Goal: Task Accomplishment & Management: Use online tool/utility

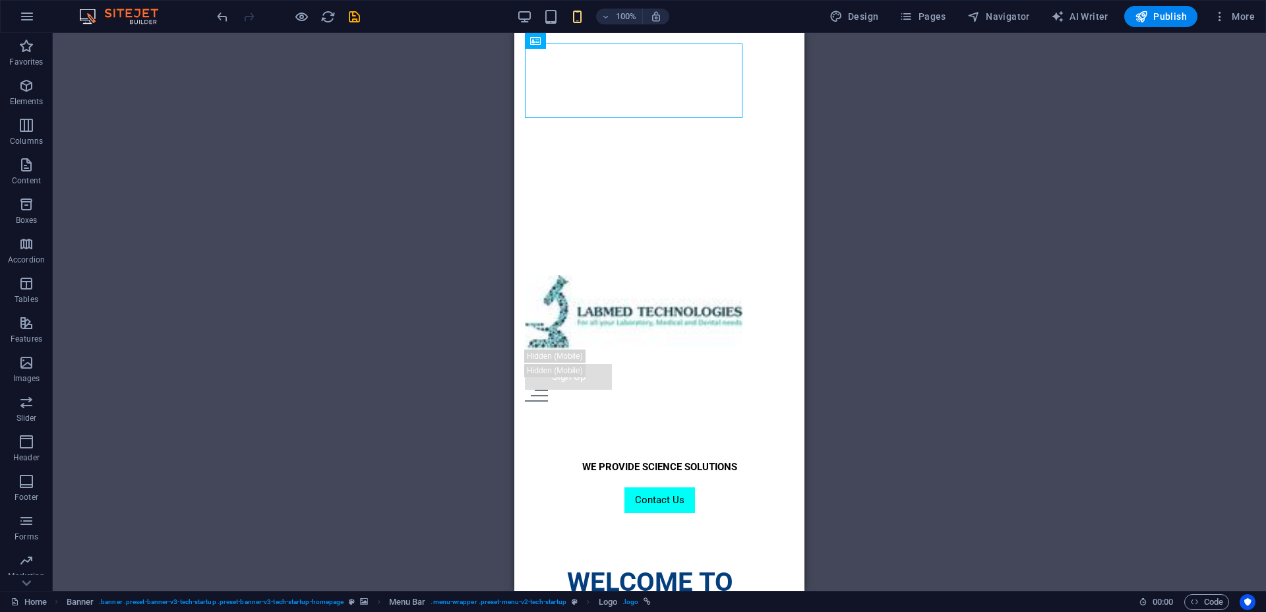
drag, startPoint x: 0, startPoint y: 0, endPoint x: 308, endPoint y: 198, distance: 366.1
click at [308, 198] on div "Drag here to replace the existing content. Press “Ctrl” if you want to create a…" at bounding box center [659, 312] width 1213 height 558
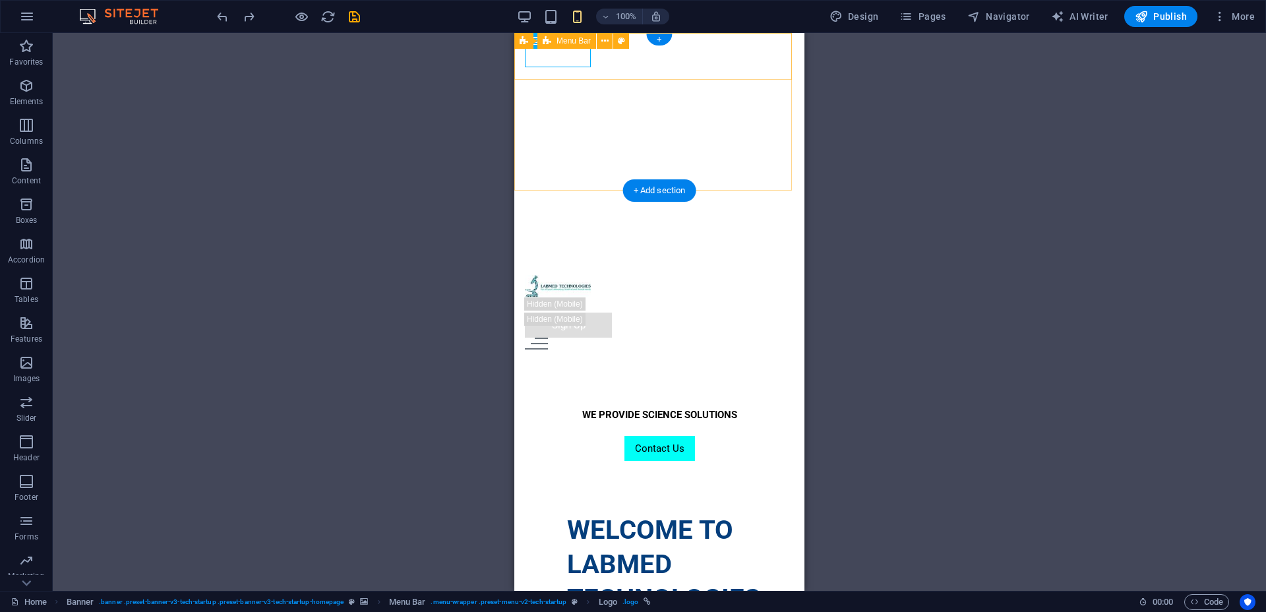
click at [771, 264] on div "HOME ABOUT US ALL PRODUCTS SERVICES CONTACT US Log In Sign Up" at bounding box center [659, 312] width 290 height 96
click at [772, 338] on div at bounding box center [659, 344] width 269 height 12
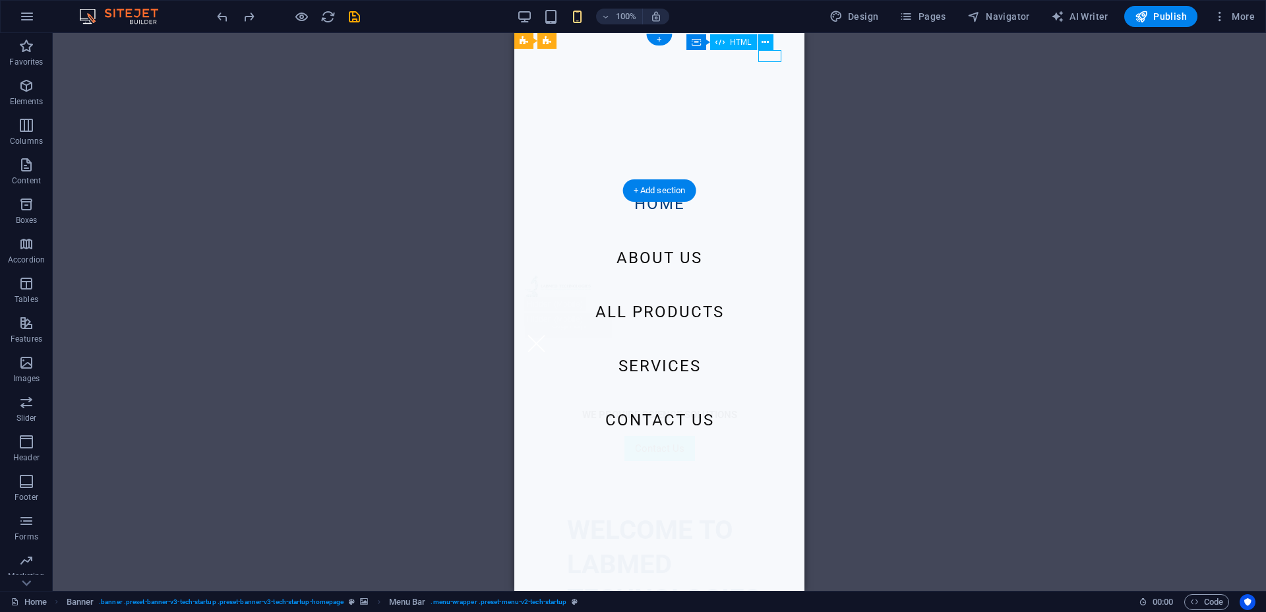
click at [772, 338] on div at bounding box center [659, 344] width 269 height 12
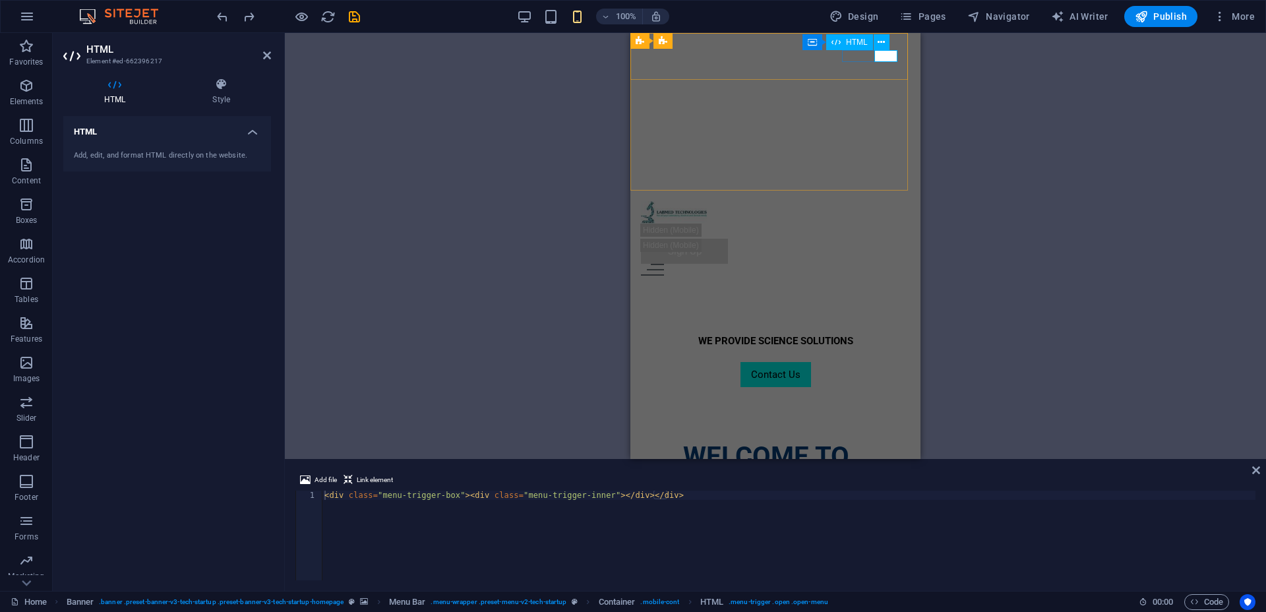
click at [892, 264] on div at bounding box center [775, 270] width 269 height 12
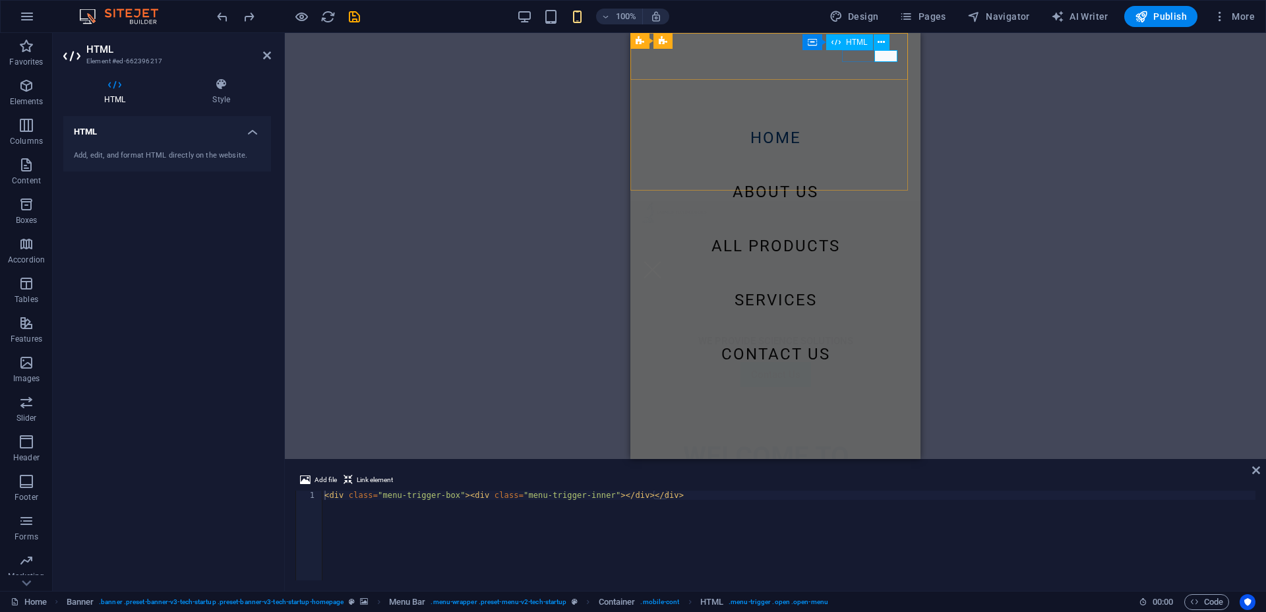
click at [888, 264] on div at bounding box center [775, 270] width 269 height 12
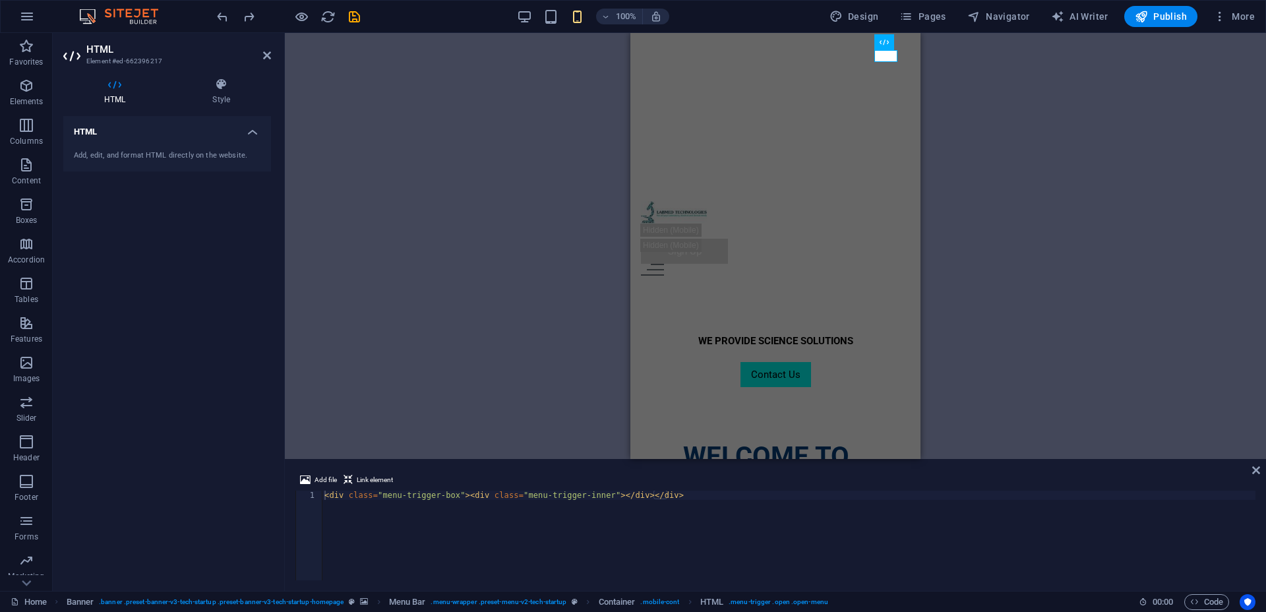
click at [586, 149] on div "H1 Text Text Spacer Container Banner Banner Menu Bar Spacer Text Spacer Menu Bu…" at bounding box center [775, 246] width 981 height 426
click at [574, 25] on div "100%" at bounding box center [593, 16] width 152 height 21
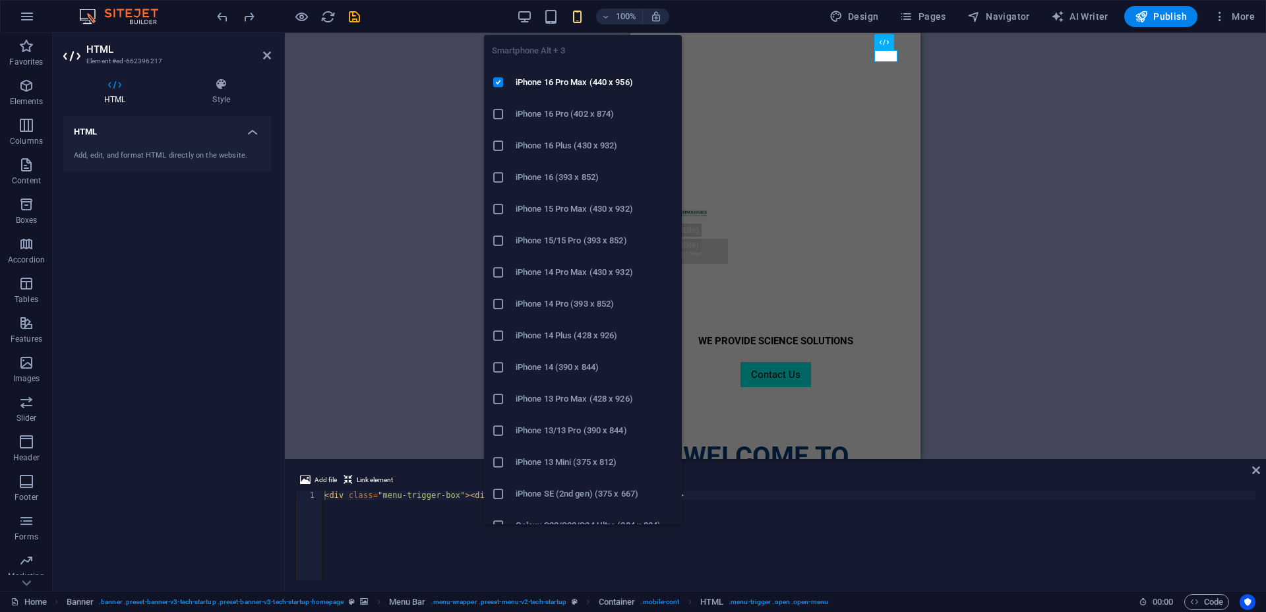
click at [578, 21] on icon "button" at bounding box center [577, 16] width 15 height 15
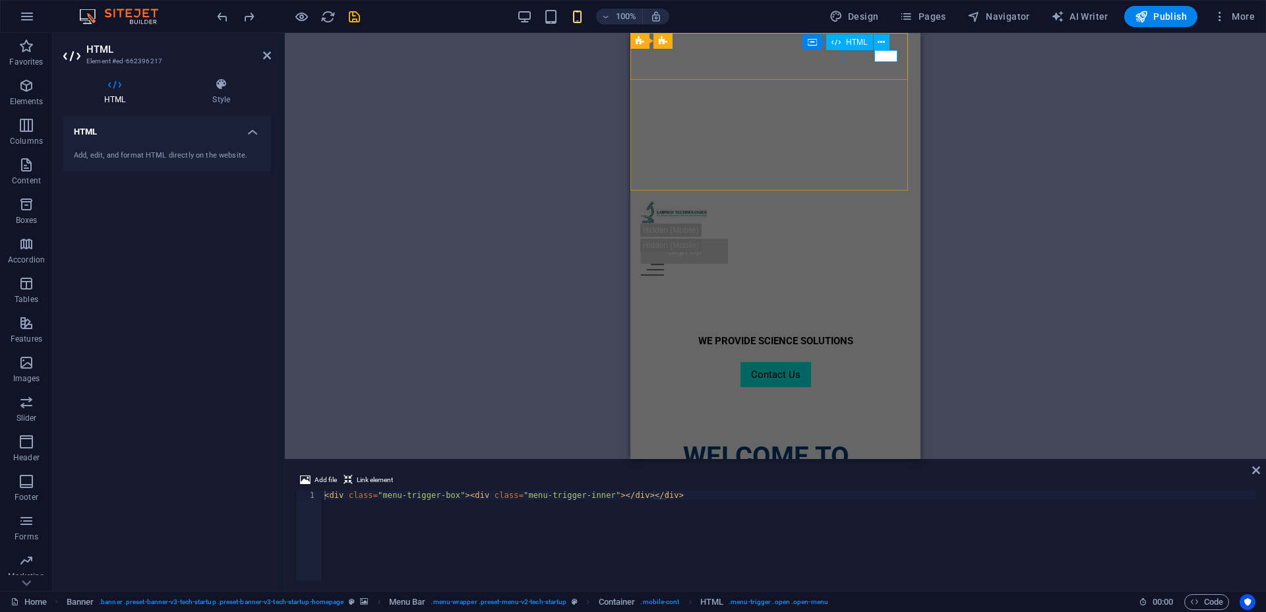
click at [892, 264] on div at bounding box center [775, 270] width 269 height 12
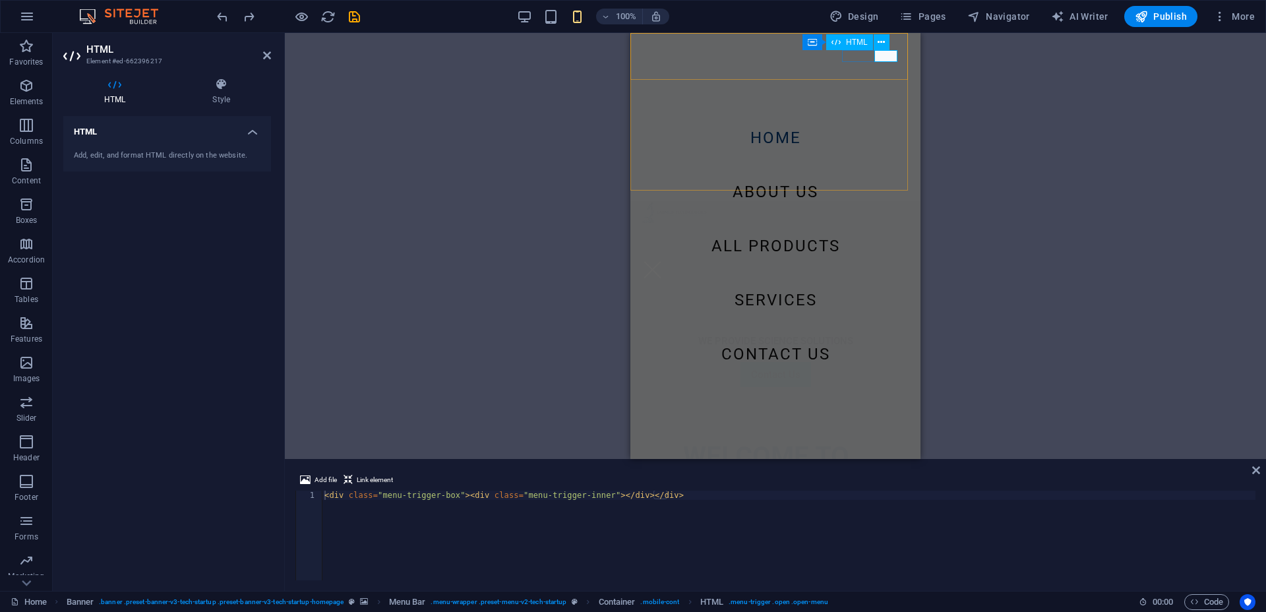
click at [893, 264] on div at bounding box center [775, 270] width 269 height 12
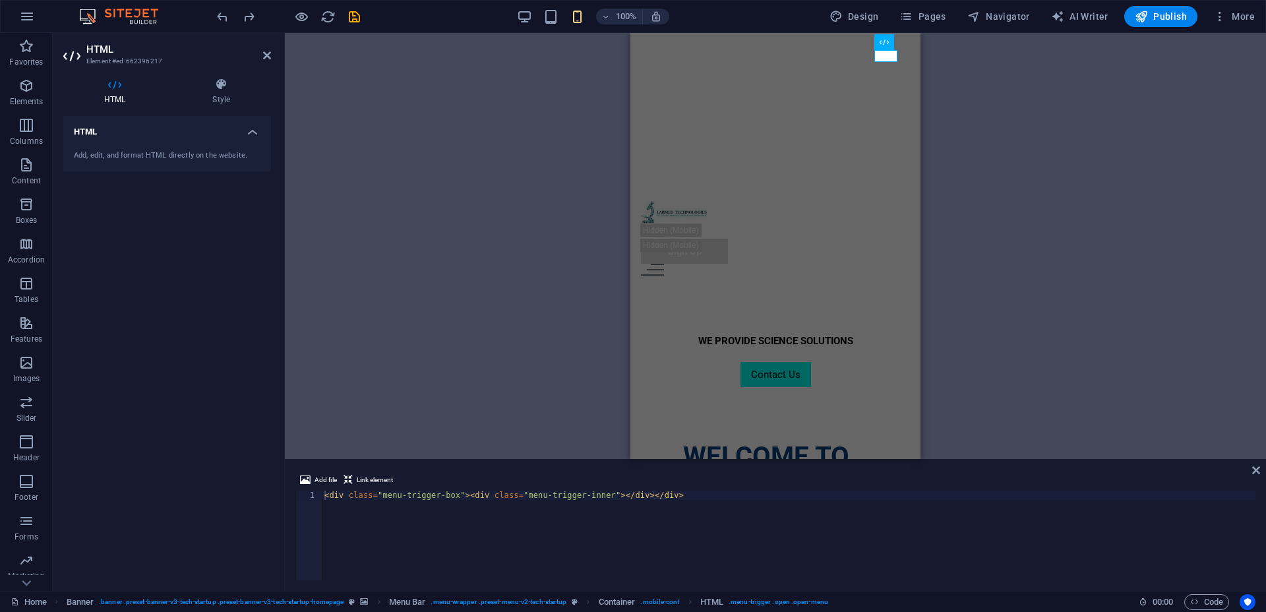
drag, startPoint x: 917, startPoint y: 108, endPoint x: 1552, endPoint y: 81, distance: 635.0
click at [1256, 460] on div at bounding box center [775, 460] width 981 height 3
click at [1256, 474] on icon at bounding box center [1256, 470] width 8 height 11
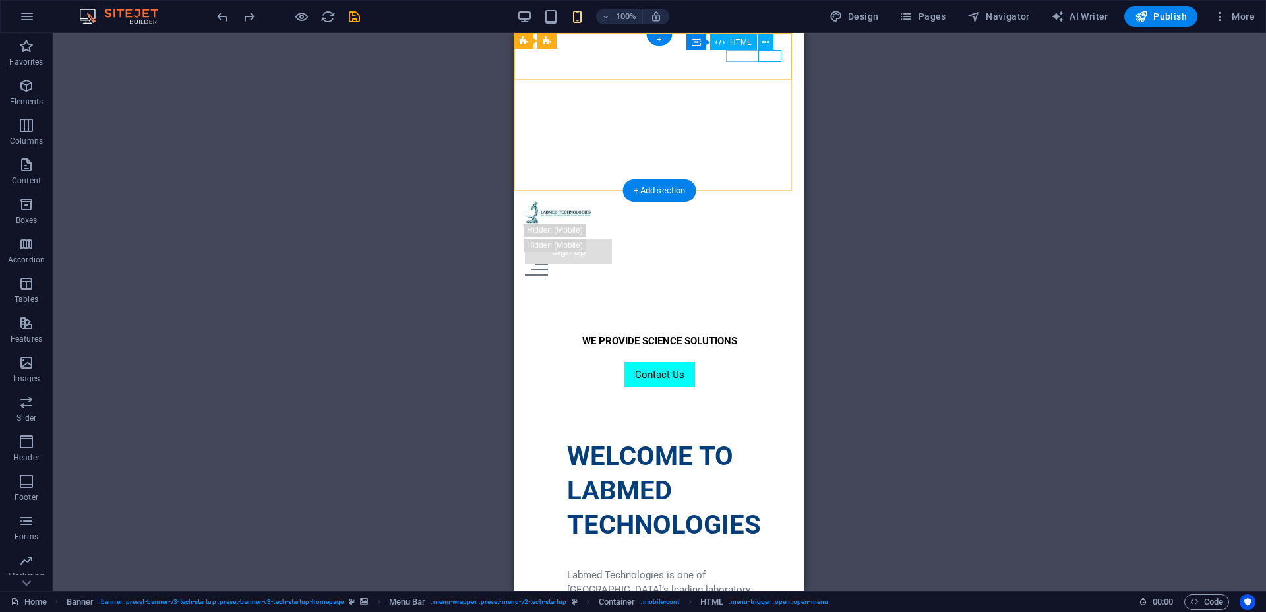
click at [768, 264] on div at bounding box center [659, 270] width 269 height 12
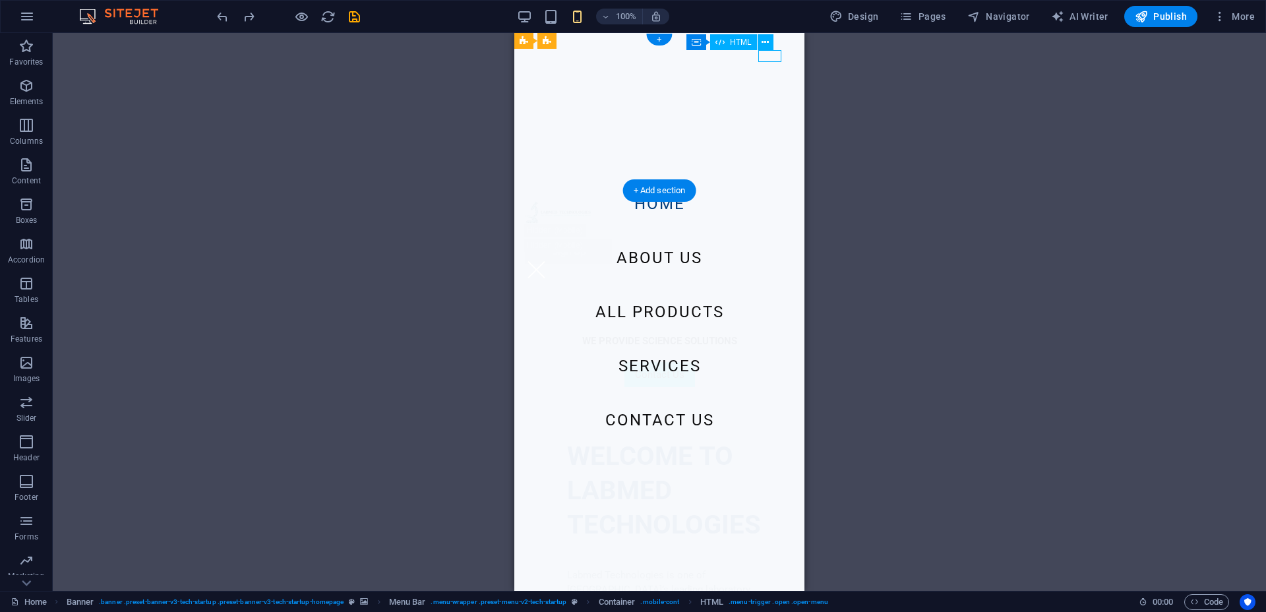
click at [768, 264] on div at bounding box center [659, 270] width 269 height 12
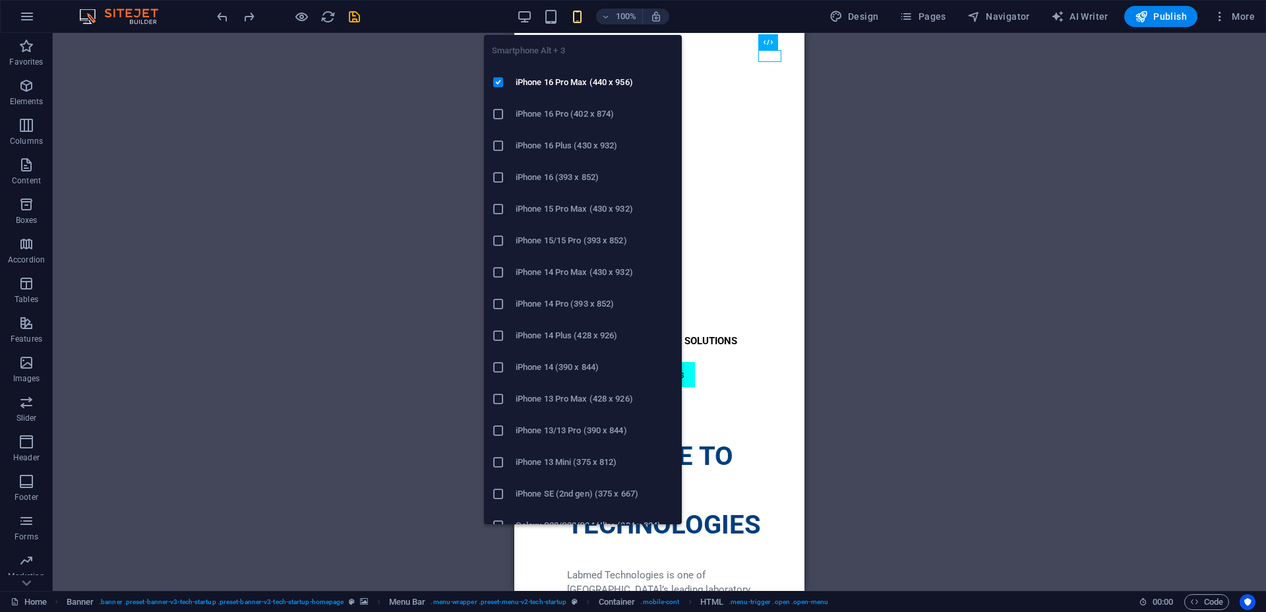
click at [582, 9] on icon "button" at bounding box center [577, 16] width 15 height 15
click at [494, 401] on icon at bounding box center [498, 398] width 13 height 13
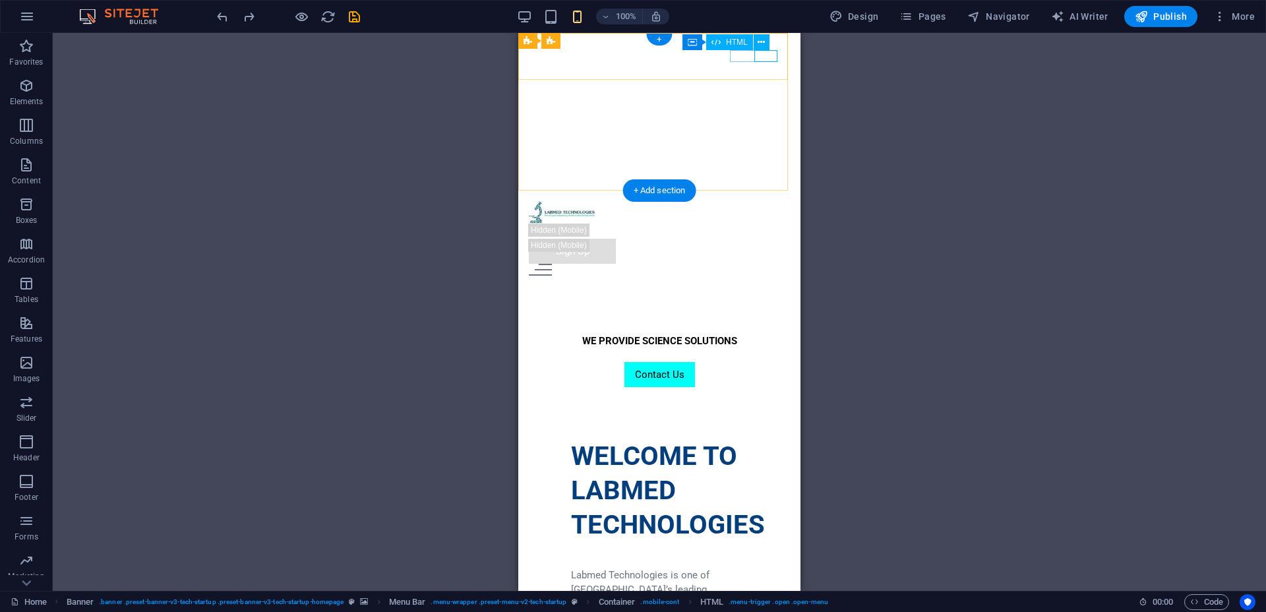
click at [772, 264] on div at bounding box center [659, 270] width 261 height 12
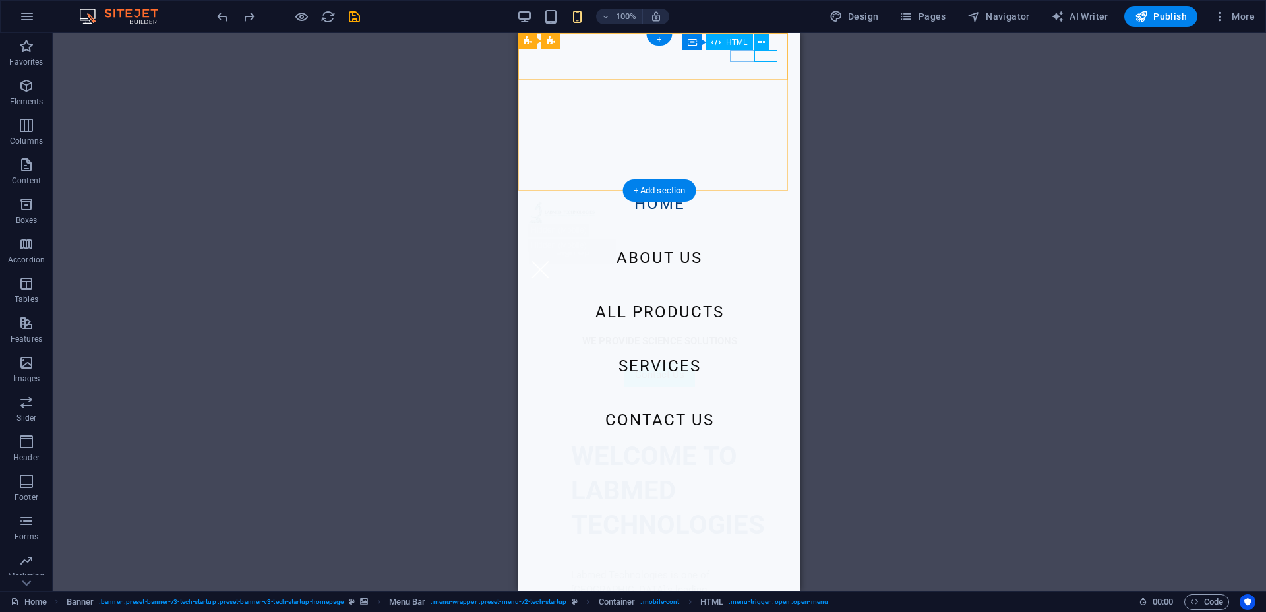
click at [772, 264] on div at bounding box center [659, 270] width 261 height 12
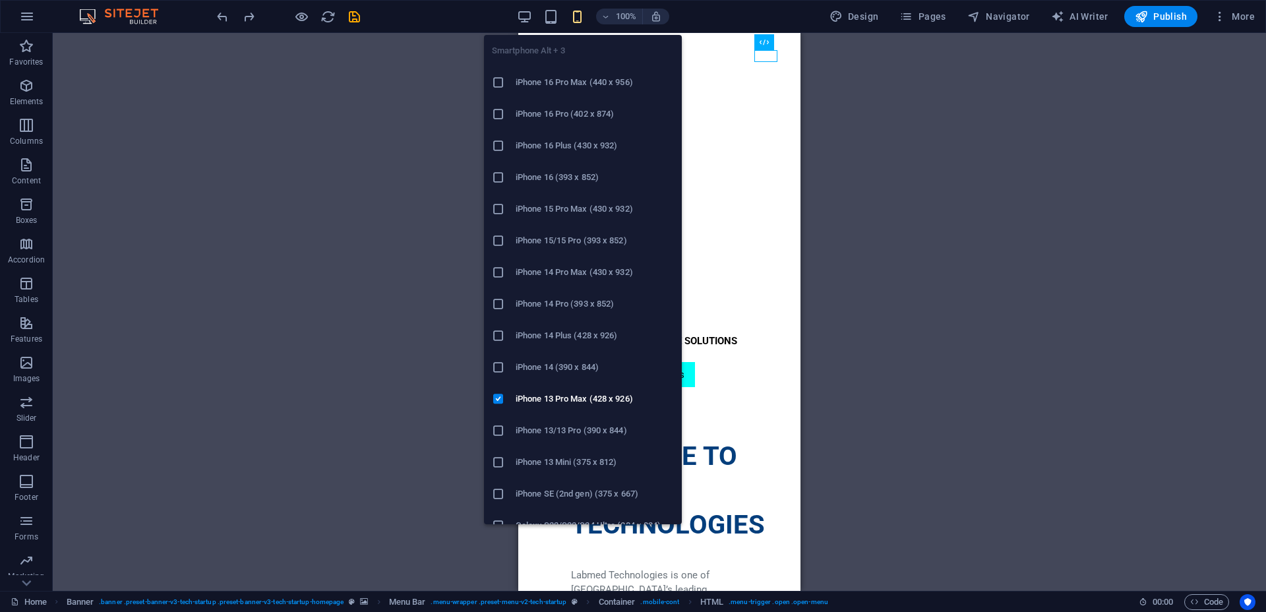
click at [583, 18] on icon "button" at bounding box center [577, 16] width 15 height 15
click at [503, 82] on icon at bounding box center [498, 82] width 13 height 13
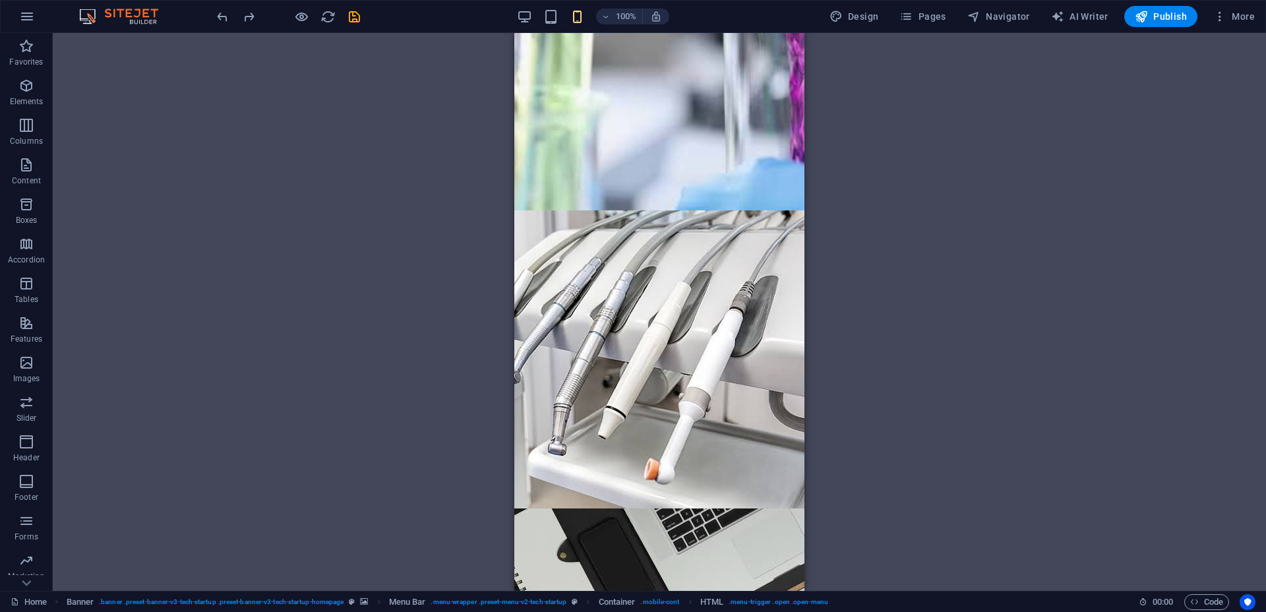
scroll to position [1639, 0]
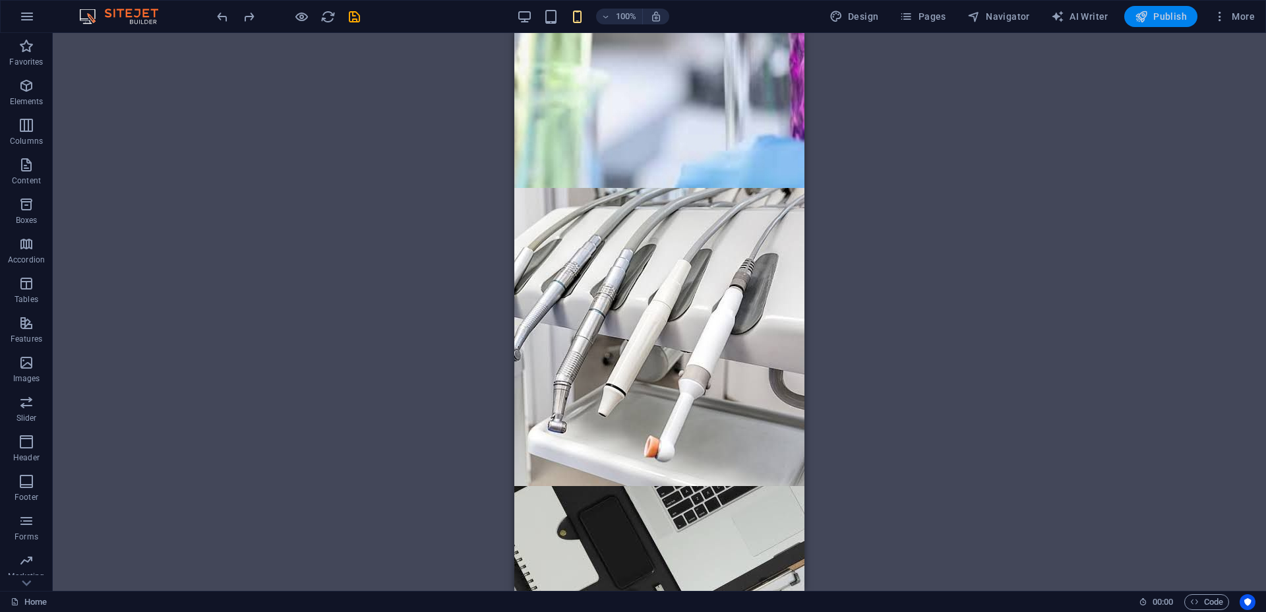
click at [1153, 17] on span "Publish" at bounding box center [1161, 16] width 52 height 13
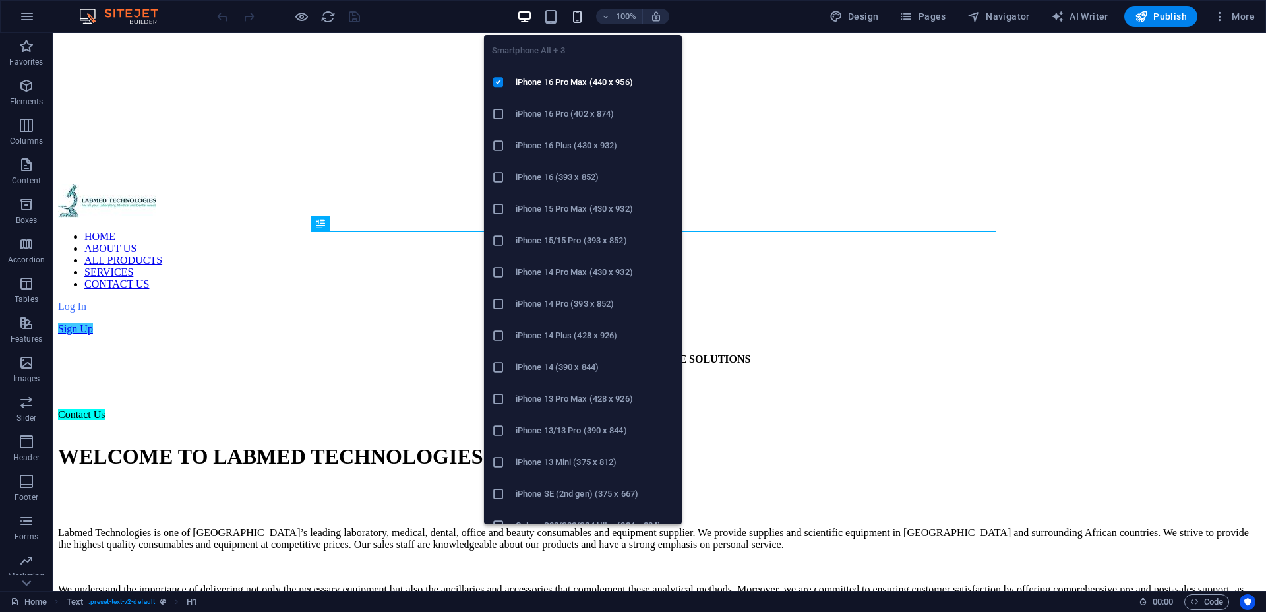
click at [577, 16] on icon "button" at bounding box center [577, 16] width 15 height 15
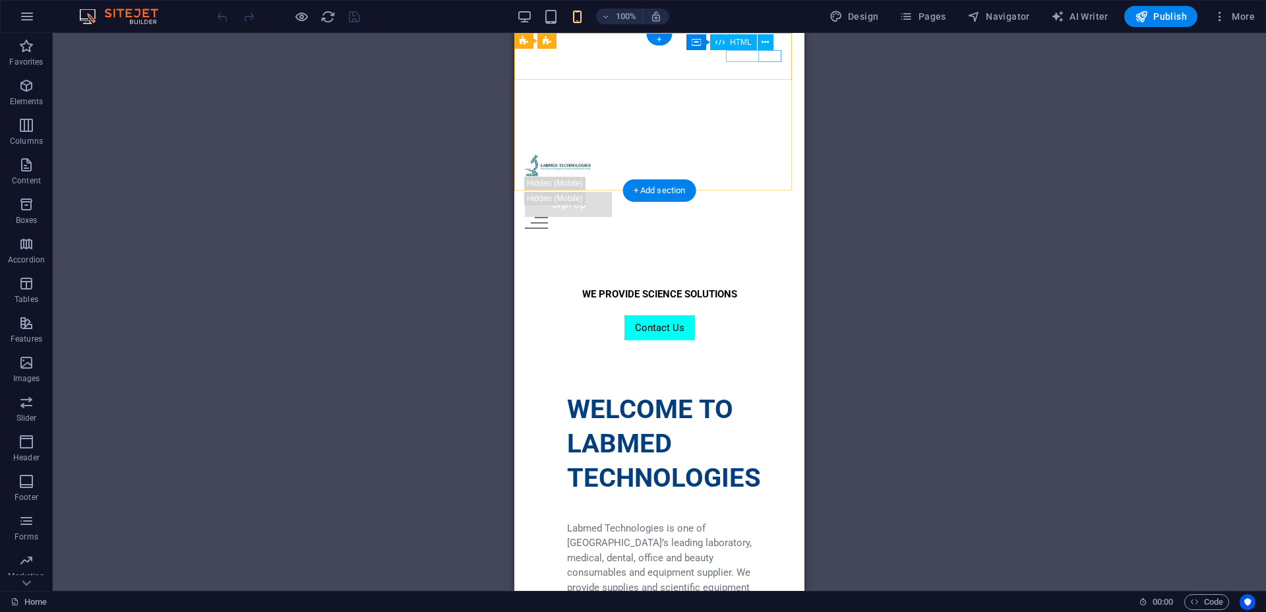
click at [766, 217] on div at bounding box center [659, 223] width 269 height 12
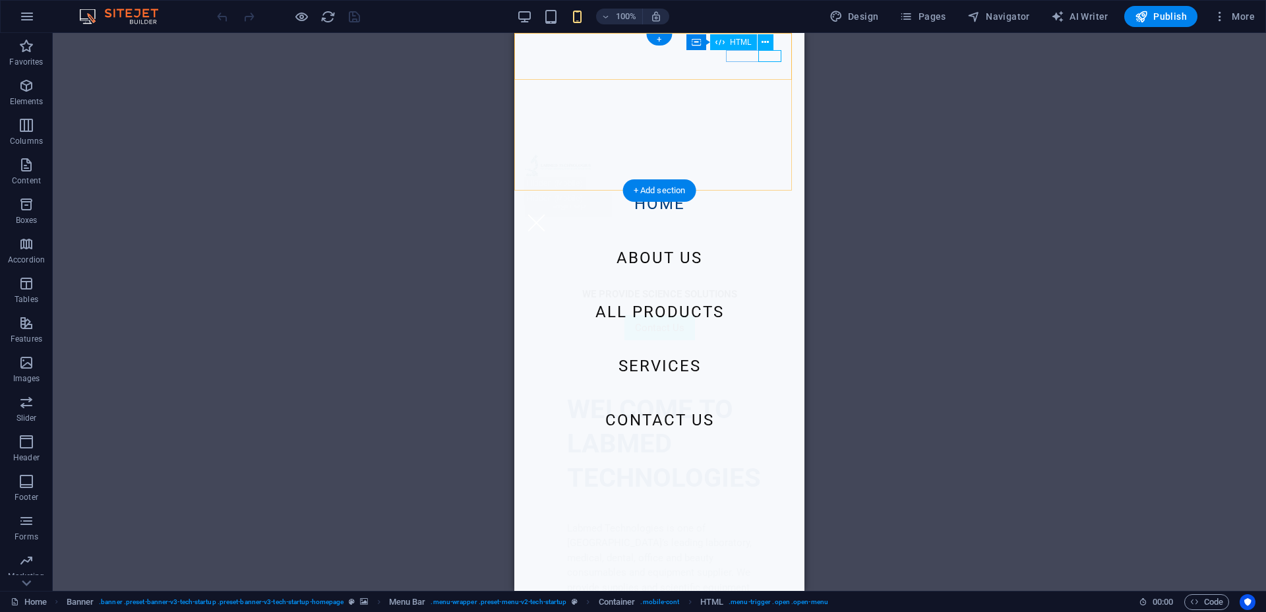
click at [774, 217] on div at bounding box center [659, 223] width 269 height 12
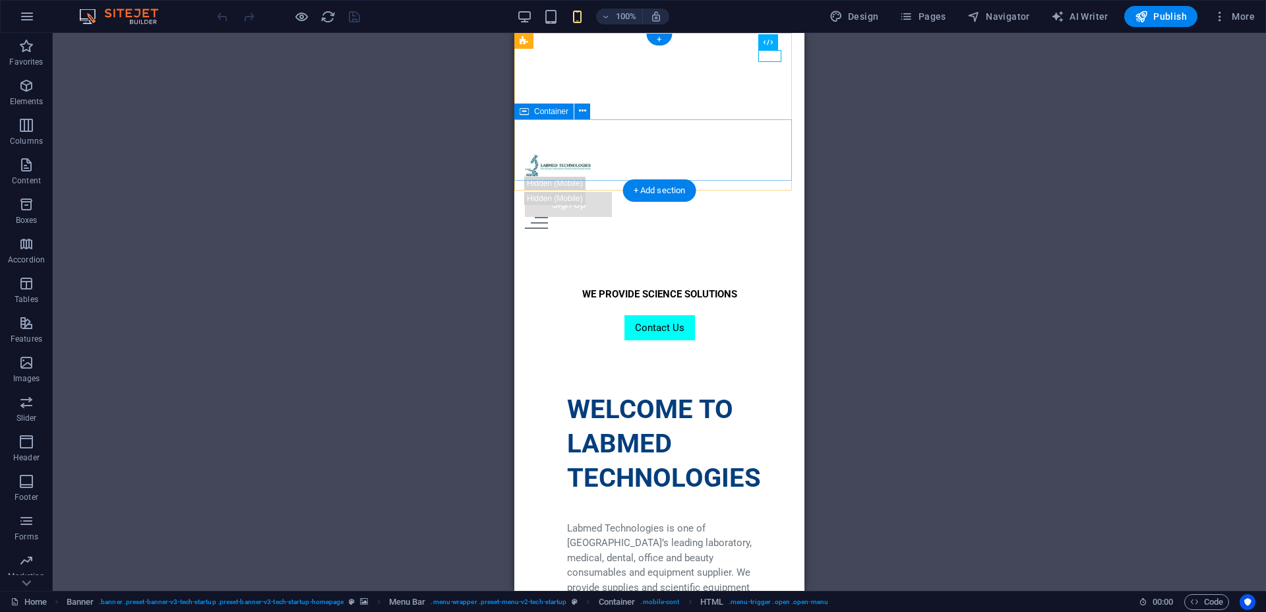
click at [526, 279] on div "WE PROVIDE SCIENCE SOLUTIONS Contact Us" at bounding box center [659, 309] width 290 height 61
select select "%"
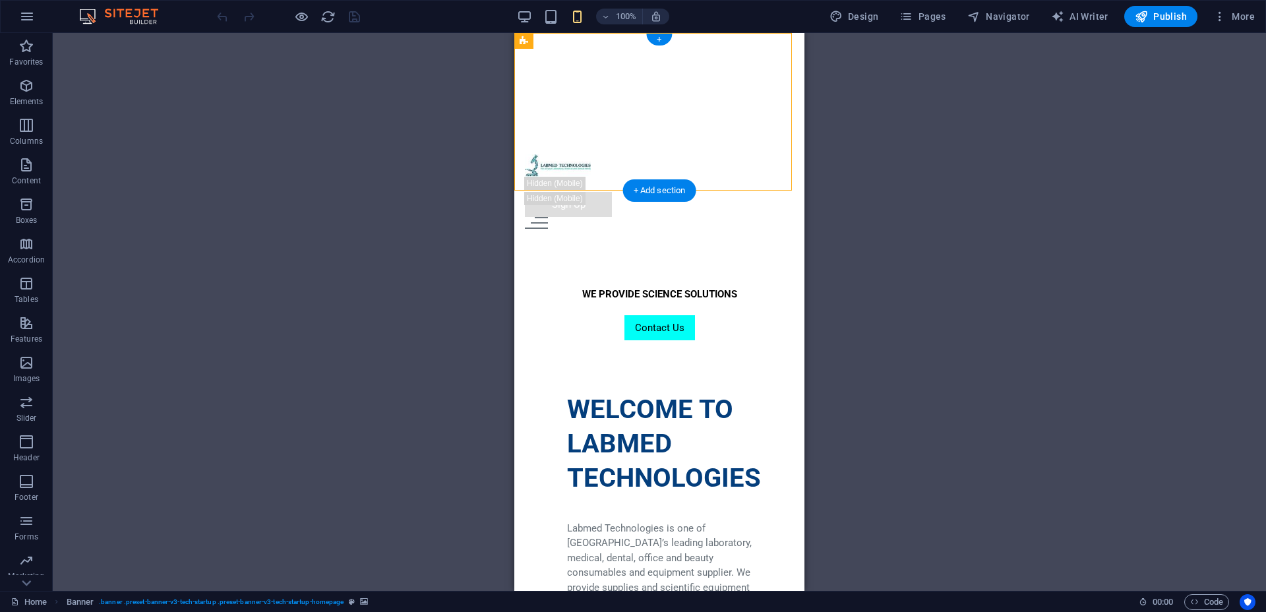
select select "%"
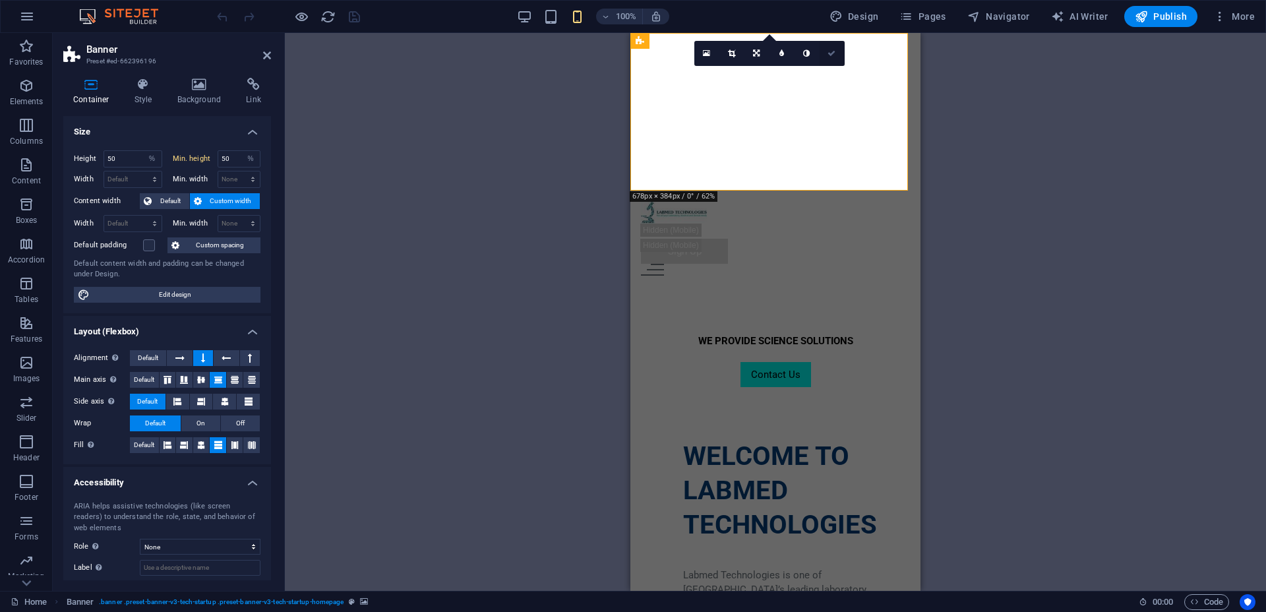
click at [824, 56] on link at bounding box center [832, 53] width 25 height 25
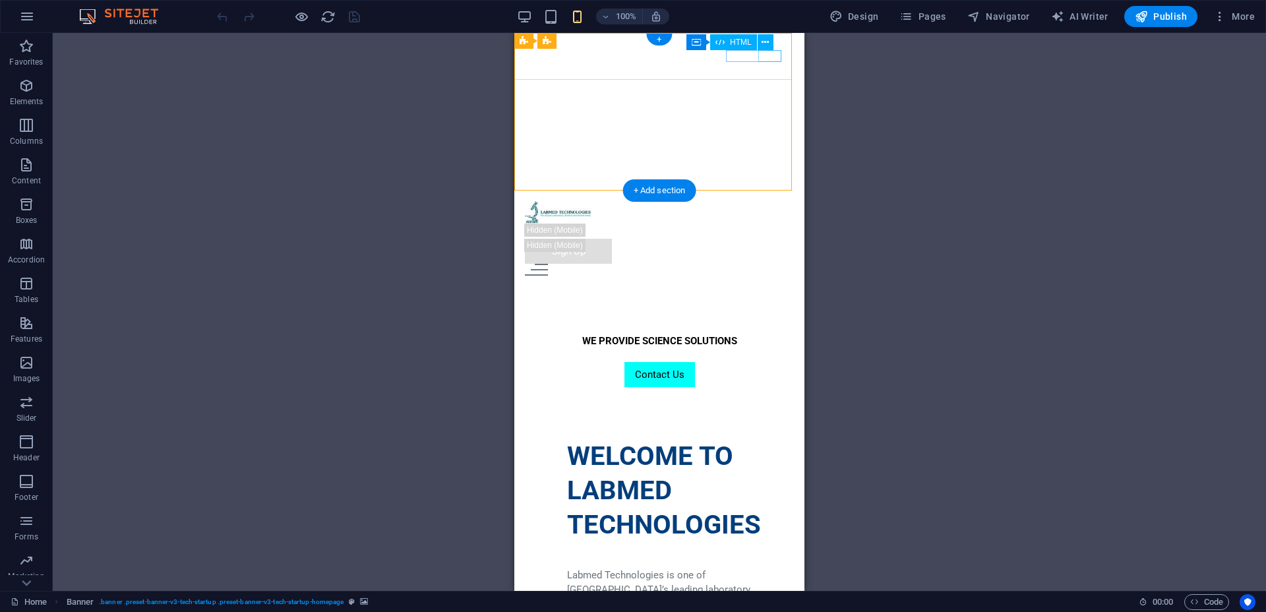
click at [772, 264] on div at bounding box center [659, 270] width 269 height 12
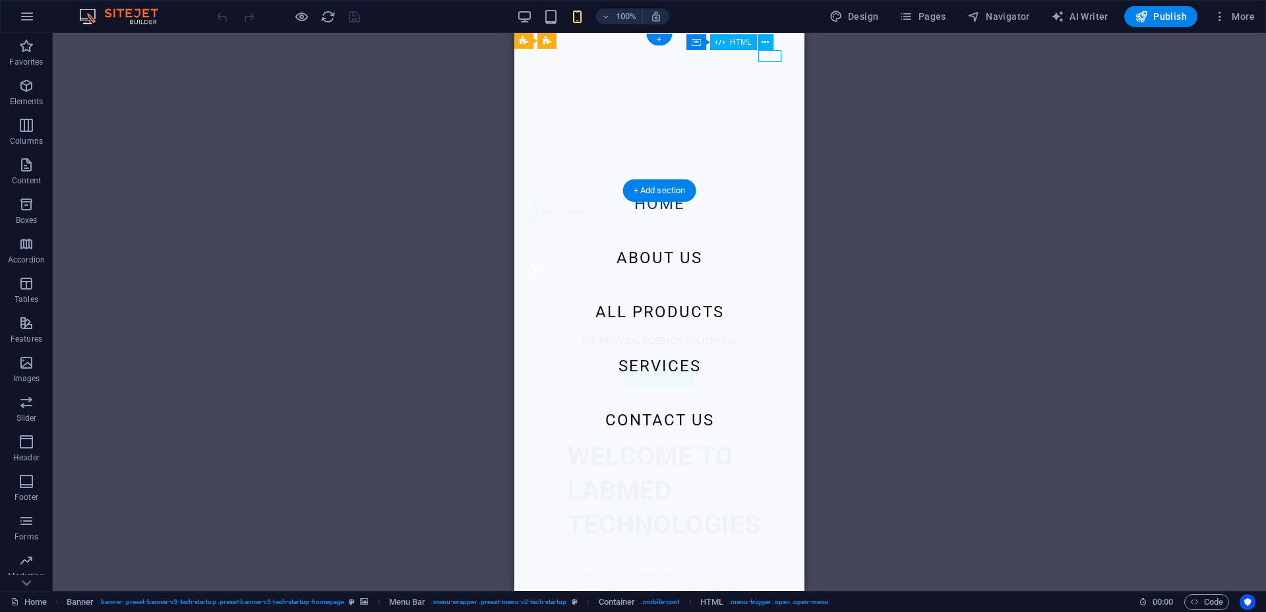
click at [772, 264] on div at bounding box center [659, 270] width 269 height 12
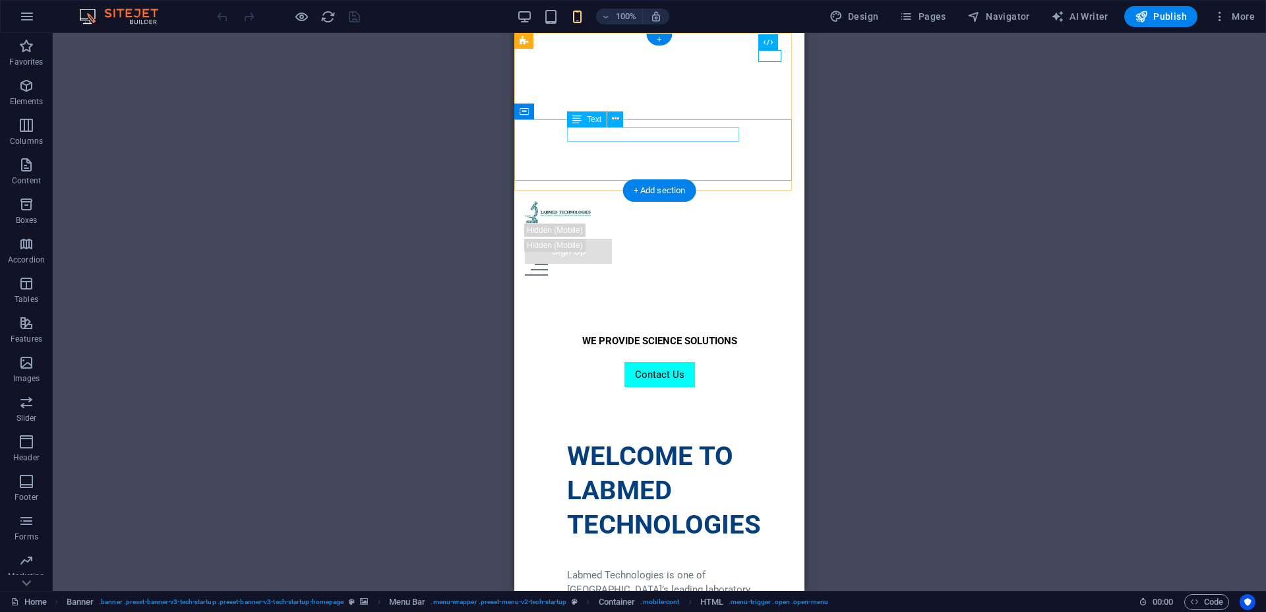
click at [647, 334] on div "WE PROVIDE SCIENCE SOLUTIONS" at bounding box center [659, 341] width 185 height 15
click at [531, 326] on div "WE PROVIDE SCIENCE SOLUTIONS Contact Us" at bounding box center [659, 356] width 290 height 61
click at [682, 334] on div "WE PROVIDE SCIENCE SOLUTIONS" at bounding box center [659, 341] width 185 height 15
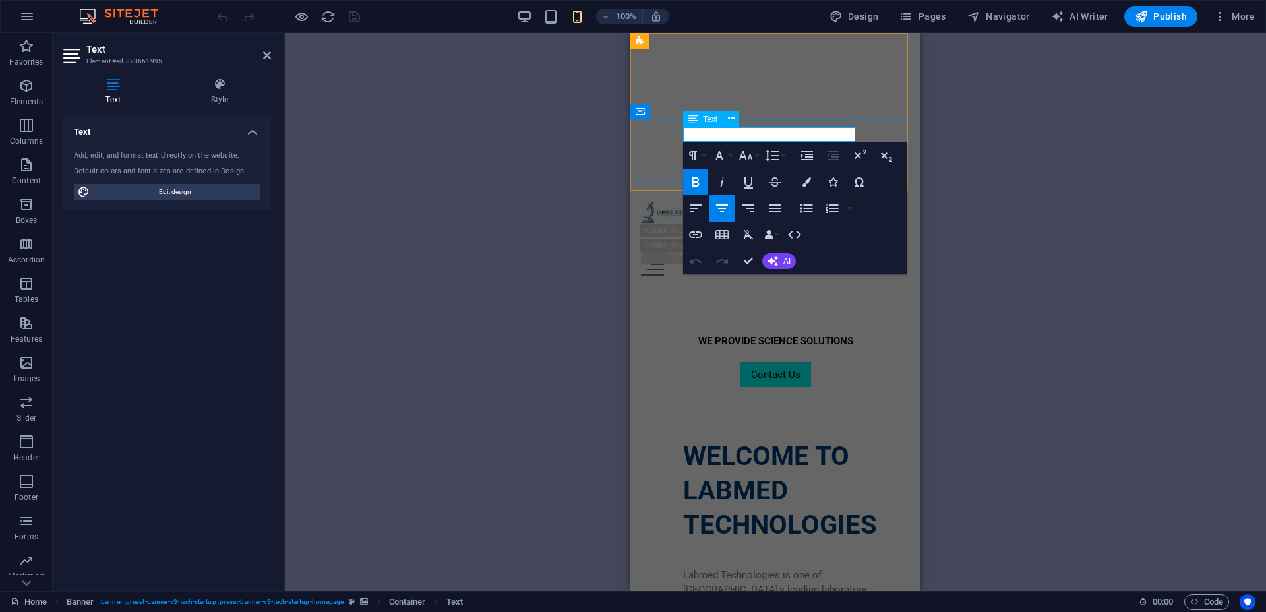
click at [723, 335] on span "WE PROVIDE SCIENCE SOLUTIONS" at bounding box center [775, 341] width 155 height 12
click at [802, 181] on icon "button" at bounding box center [806, 181] width 9 height 9
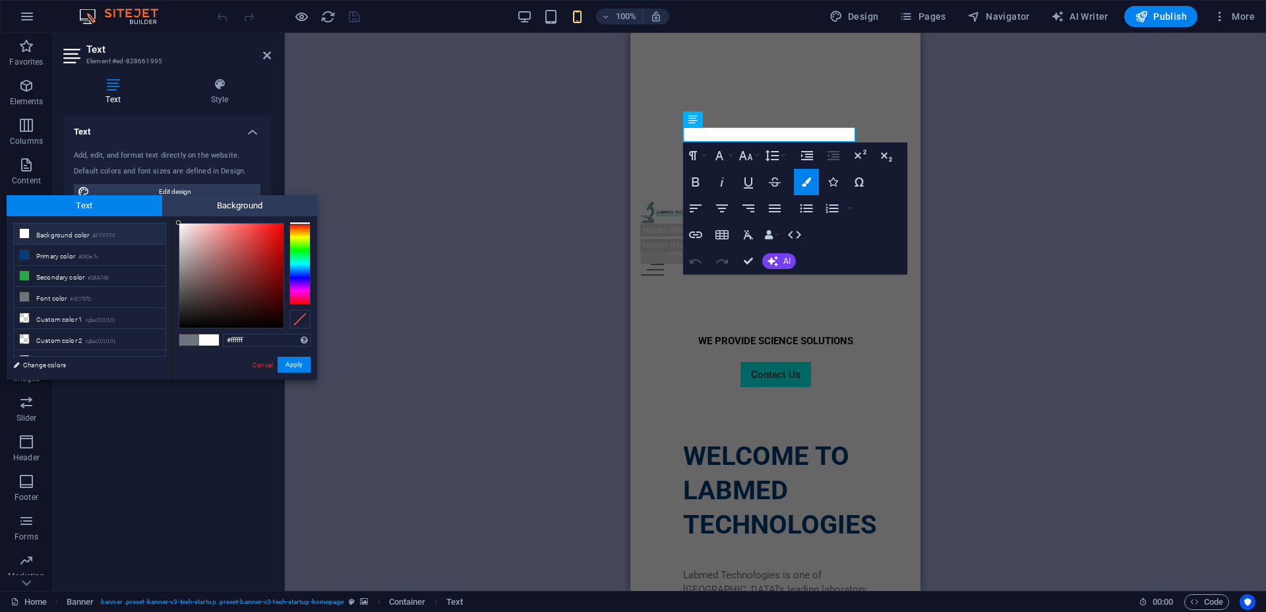
drag, startPoint x: 175, startPoint y: 226, endPoint x: 160, endPoint y: 218, distance: 18.0
click at [160, 218] on div "less Background color #FFFFFF Primary color #043e7c Secondary color #28A745 Fon…" at bounding box center [162, 298] width 311 height 164
type input "#000000"
click at [300, 362] on button "Apply" at bounding box center [294, 365] width 33 height 16
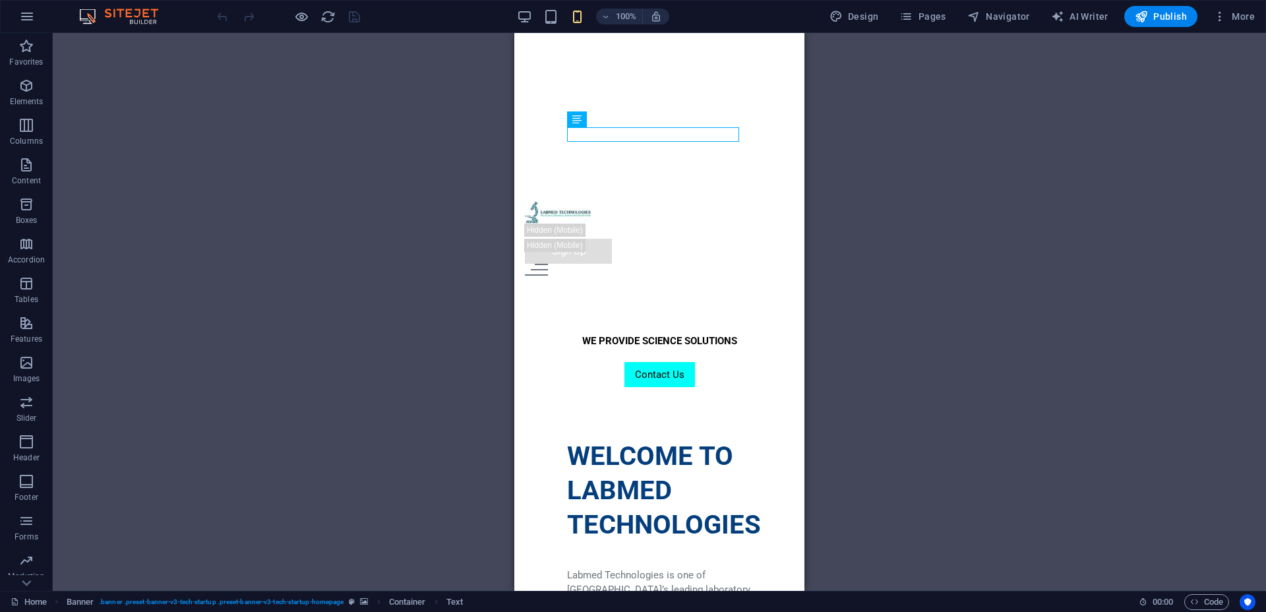
click at [681, 135] on div "H1 Text Text Spacer Button Banner Container Text Banner Menu Bar Menu Container…" at bounding box center [659, 312] width 290 height 558
click at [681, 334] on div "WE PROVIDE SCIENCE SOLUTIONS" at bounding box center [659, 341] width 185 height 15
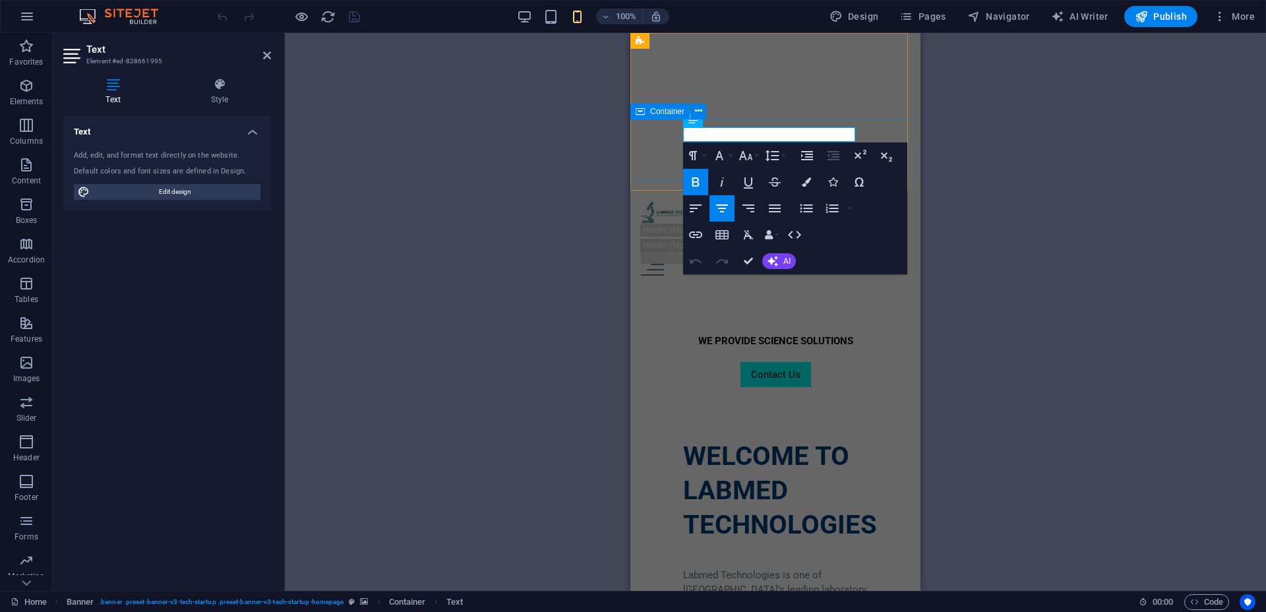
click at [681, 326] on div "WE PROVIDE SCIENCE SOLUTIONS Contact Us" at bounding box center [775, 356] width 290 height 61
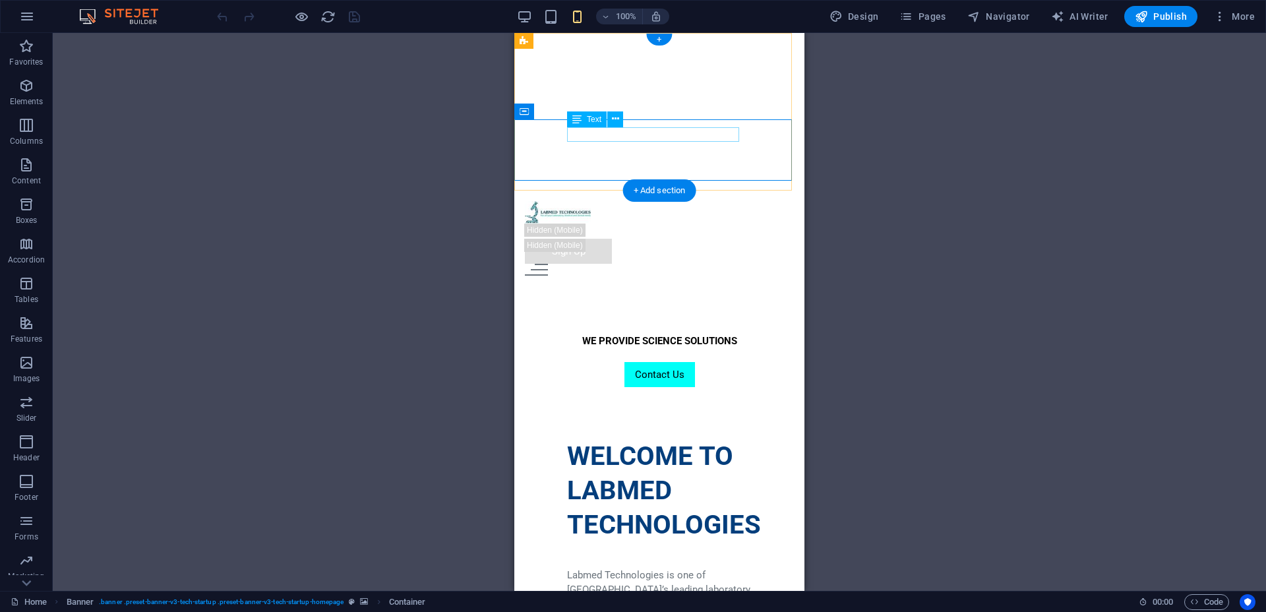
click at [712, 334] on div "WE PROVIDE SCIENCE SOLUTIONS" at bounding box center [659, 341] width 185 height 15
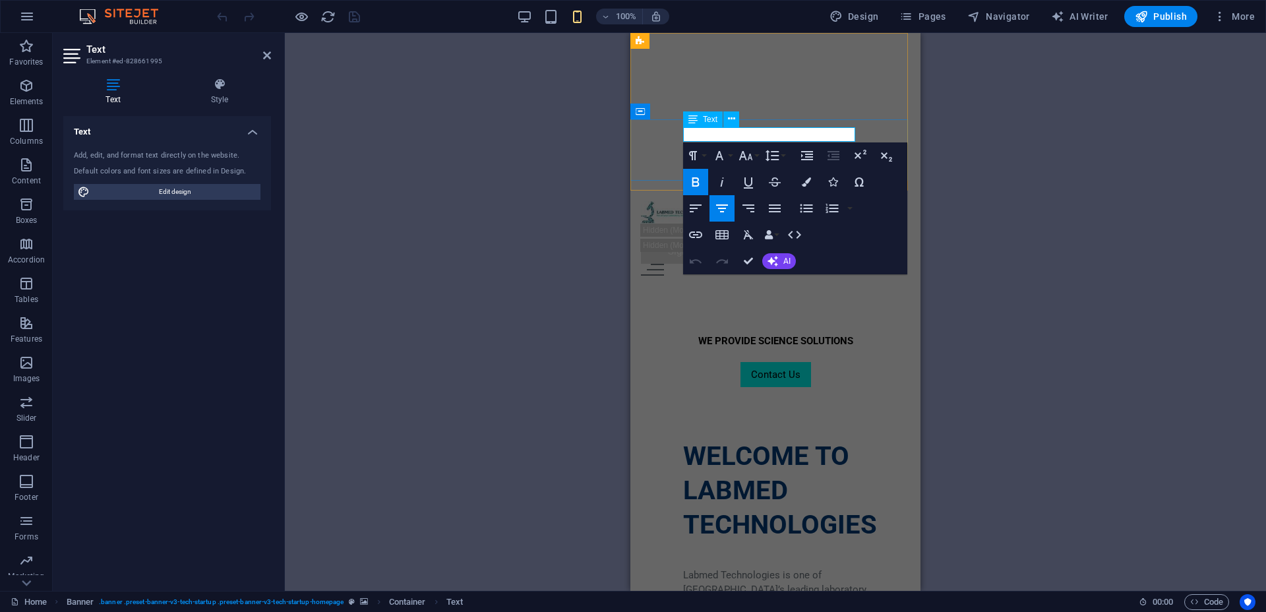
click at [712, 335] on span "WE PROVIDE SCIENCE SOLUTIONS" at bounding box center [775, 341] width 155 height 12
drag, startPoint x: 803, startPoint y: 179, endPoint x: 800, endPoint y: 195, distance: 15.4
click at [806, 171] on button "Colors" at bounding box center [806, 182] width 25 height 26
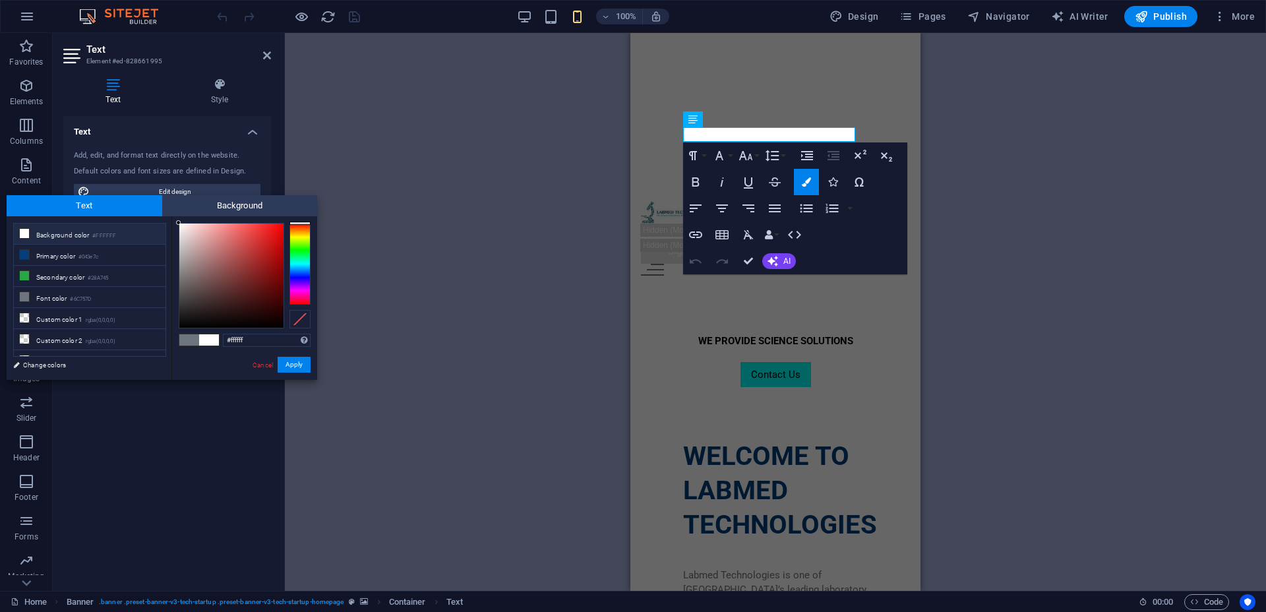
drag, startPoint x: 192, startPoint y: 240, endPoint x: 176, endPoint y: 218, distance: 27.4
click at [176, 218] on div "#ffffff Supported formats #0852ed rgb(8, 82, 237) rgba(8, 82, 237, 90%) hsv(221…" at bounding box center [244, 393] width 146 height 355
click at [198, 228] on div at bounding box center [198, 228] width 5 height 5
type input "#f8f5f5"
drag, startPoint x: 196, startPoint y: 228, endPoint x: 180, endPoint y: 226, distance: 16.0
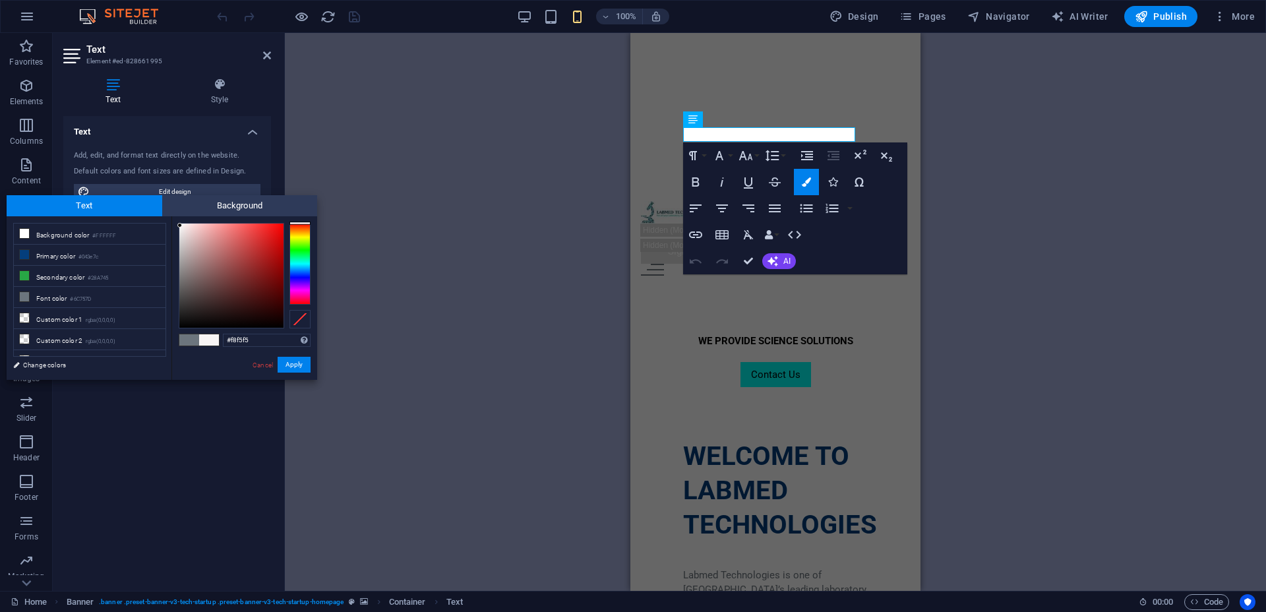
click at [180, 226] on div at bounding box center [179, 225] width 5 height 5
click at [298, 366] on button "Apply" at bounding box center [294, 365] width 33 height 16
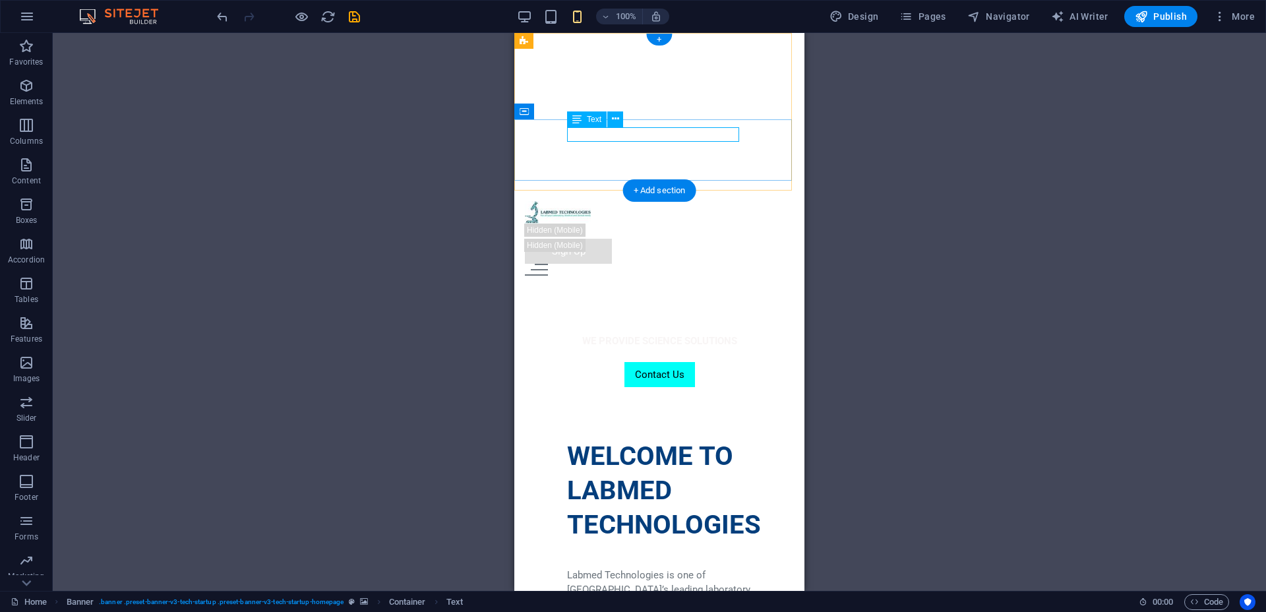
click at [687, 334] on div "WE PROVIDE SCIENCE SOLUTIONS" at bounding box center [659, 341] width 185 height 15
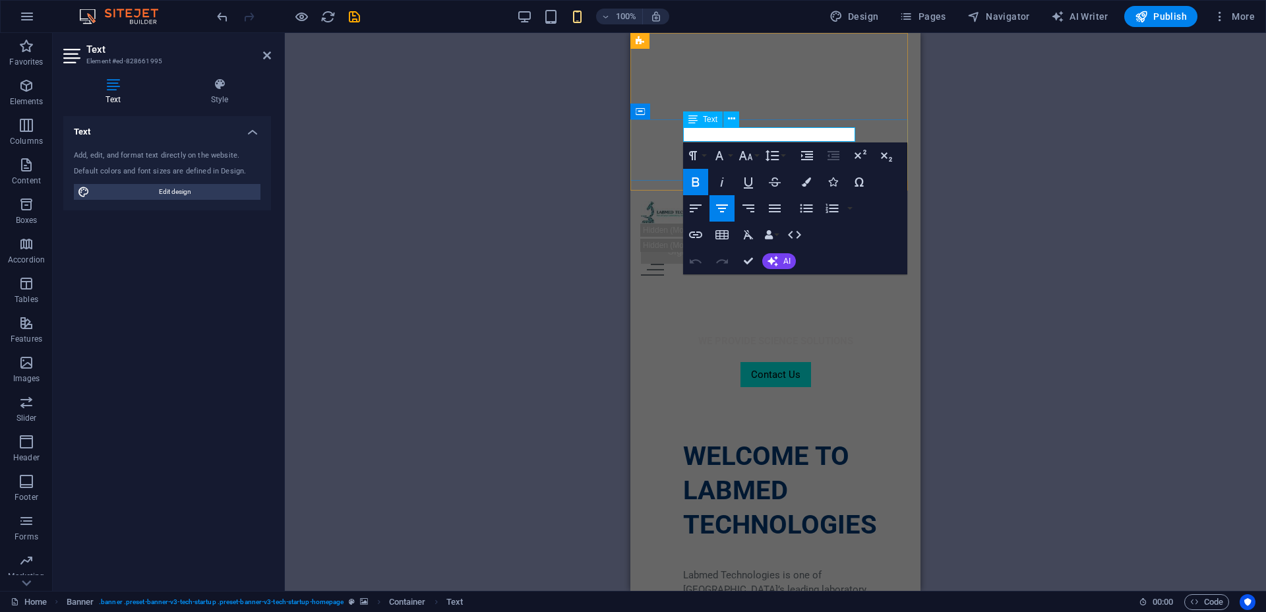
click at [698, 335] on span "WE PROVIDE SCIENCE SOLUTIONS" at bounding box center [775, 341] width 155 height 12
click at [805, 179] on icon "button" at bounding box center [806, 181] width 9 height 9
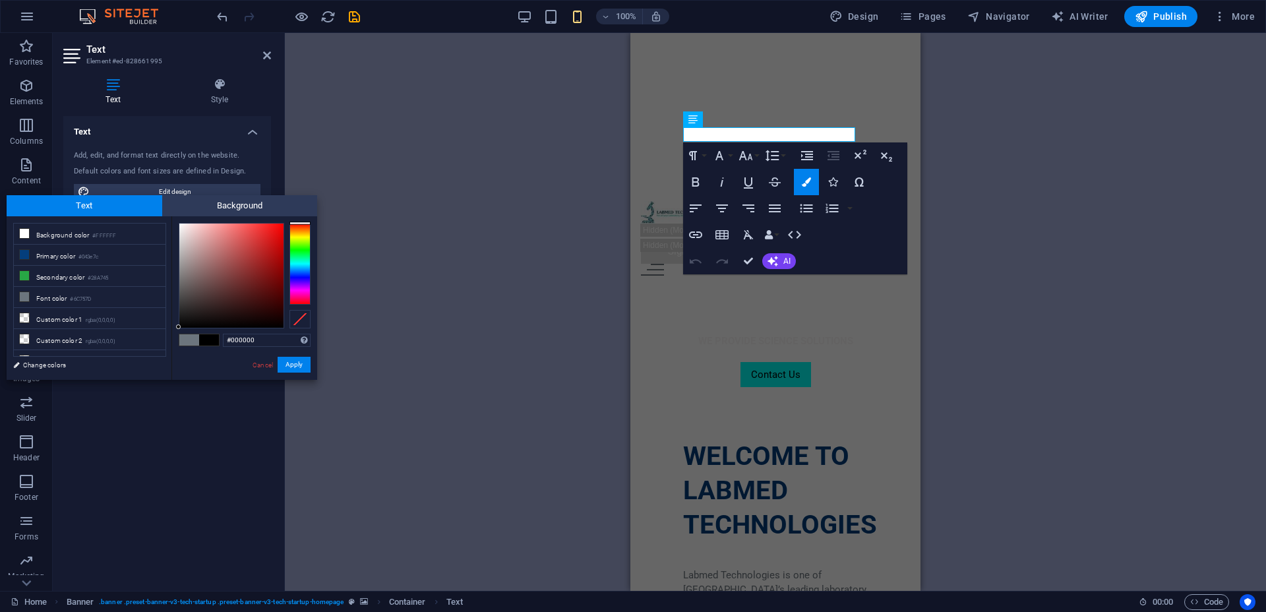
drag, startPoint x: 195, startPoint y: 313, endPoint x: 174, endPoint y: 333, distance: 28.9
click at [174, 333] on div "#000000 Supported formats #0852ed rgb(8, 82, 237) rgba(8, 82, 237, 90%) hsv(221…" at bounding box center [244, 393] width 146 height 355
click at [172, 369] on div "#000000 Supported formats #0852ed rgb(8, 82, 237) rgba(8, 82, 237, 90%) hsv(221…" at bounding box center [244, 393] width 146 height 355
click at [171, 338] on div "less Background color #FFFFFF Primary color #043e7c Secondary color #28A745 Fon…" at bounding box center [162, 298] width 311 height 164
click at [172, 328] on div "#000000 Supported formats #0852ed rgb(8, 82, 237) rgba(8, 82, 237, 90%) hsv(221…" at bounding box center [244, 393] width 146 height 355
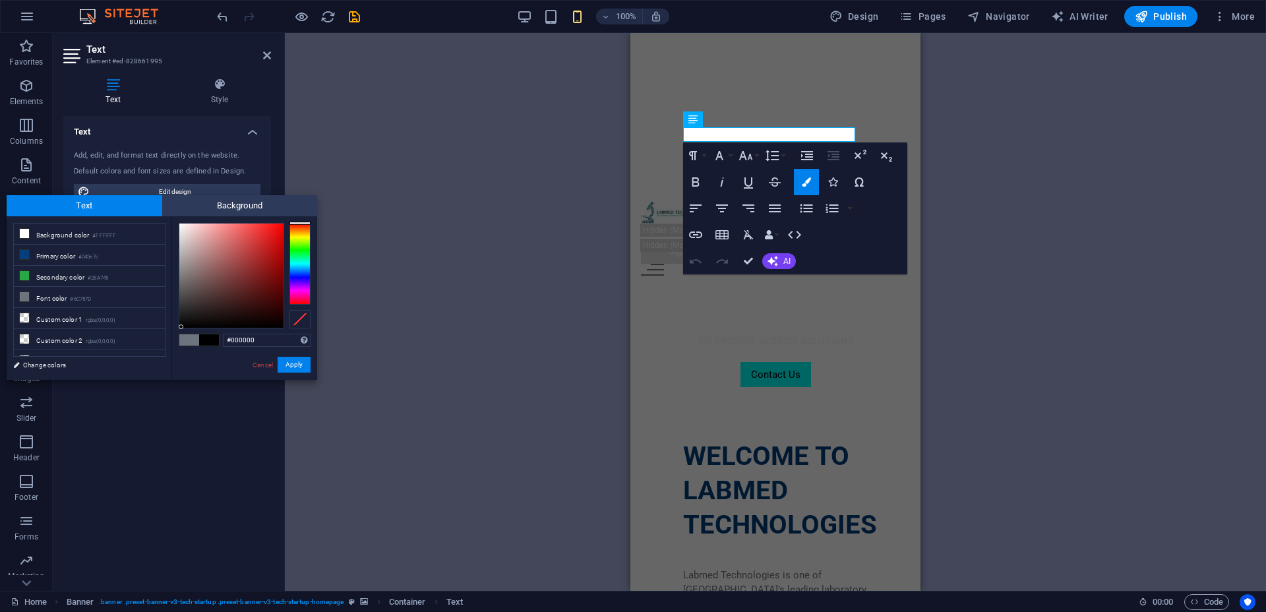
type input "#040404"
click at [181, 325] on div at bounding box center [181, 324] width 5 height 5
click at [289, 362] on button "Apply" at bounding box center [294, 365] width 33 height 16
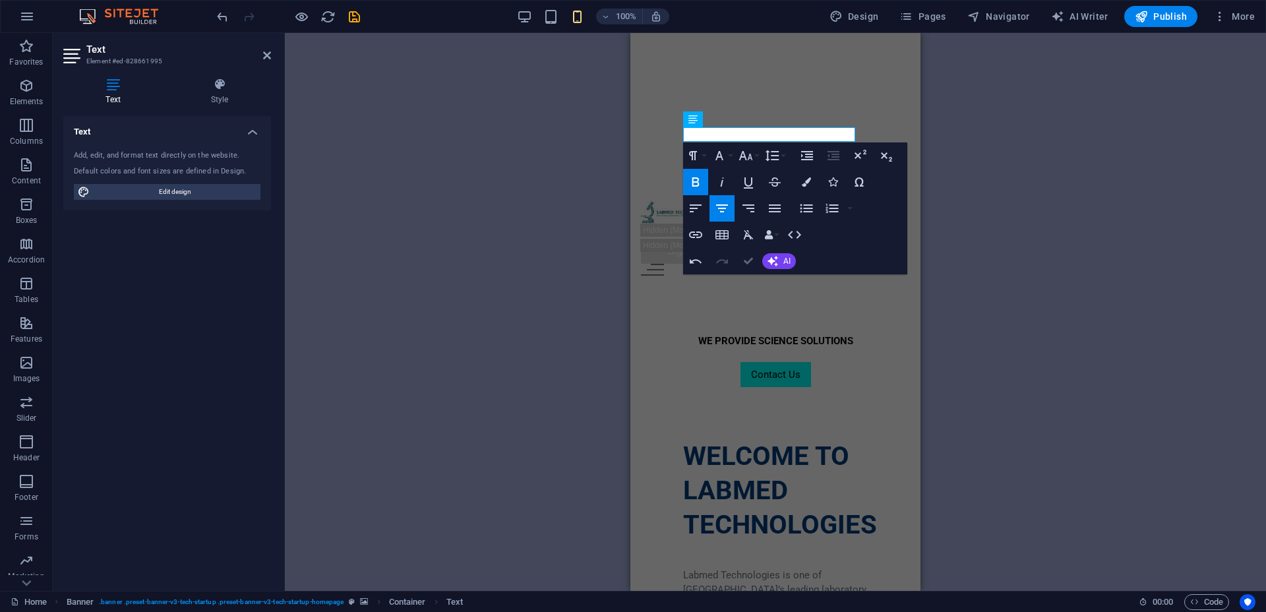
drag, startPoint x: 231, startPoint y: 230, endPoint x: 746, endPoint y: 262, distance: 515.5
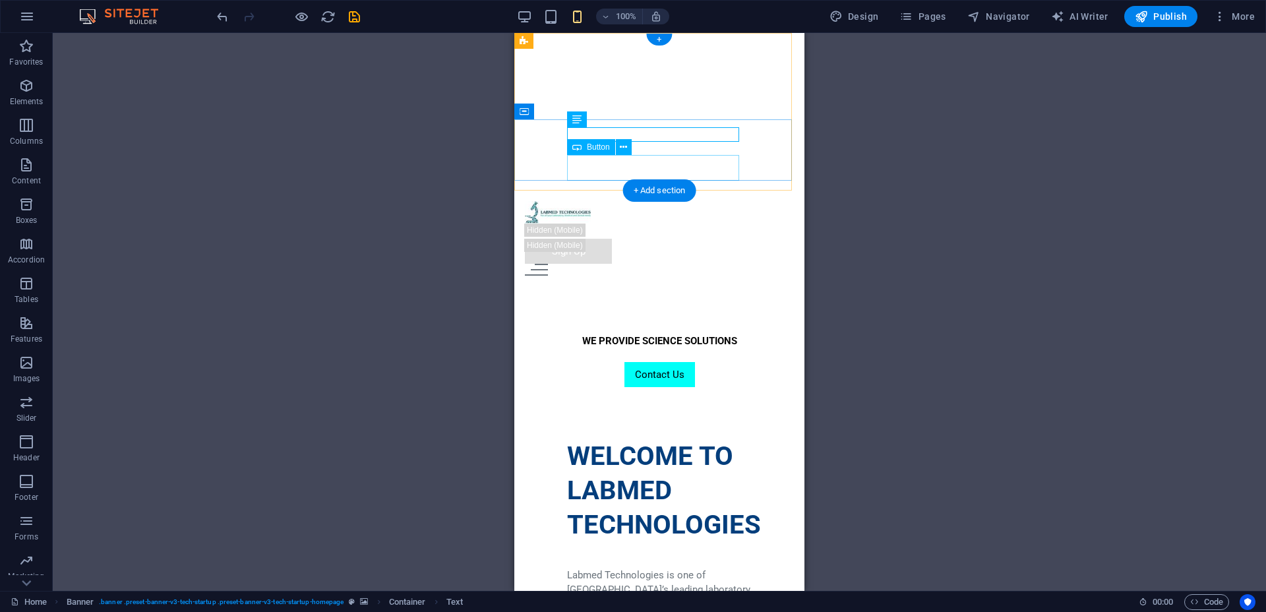
click at [667, 362] on div "Contact Us" at bounding box center [659, 375] width 185 height 26
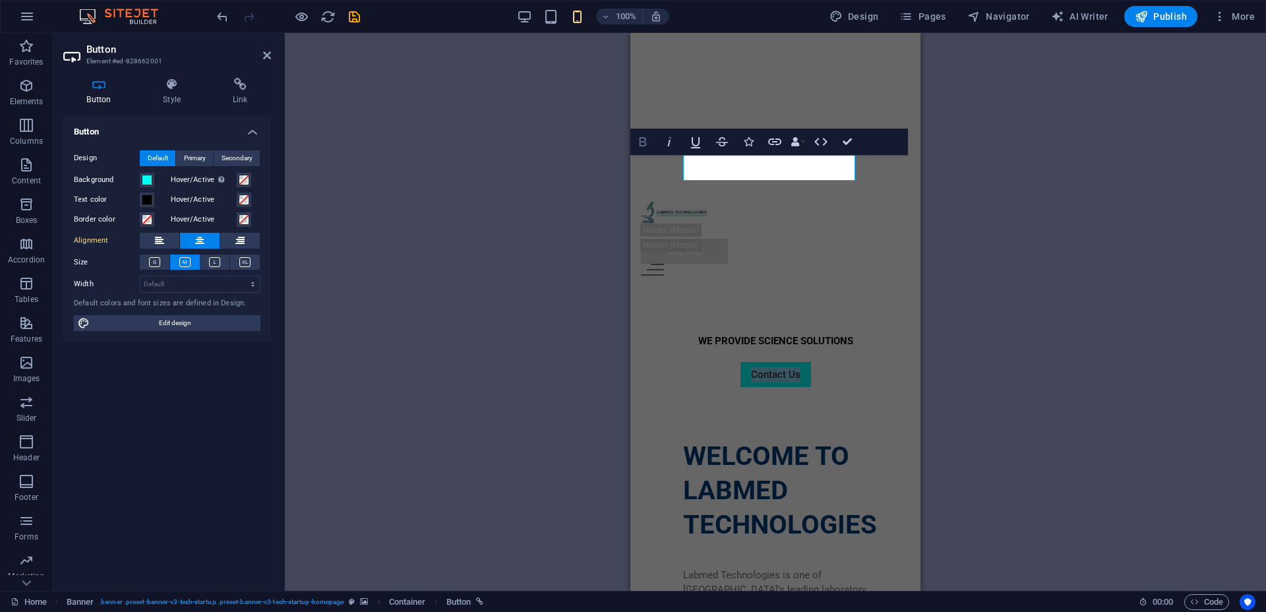
click at [642, 139] on icon "button" at bounding box center [643, 142] width 16 height 16
